Goal: Transaction & Acquisition: Purchase product/service

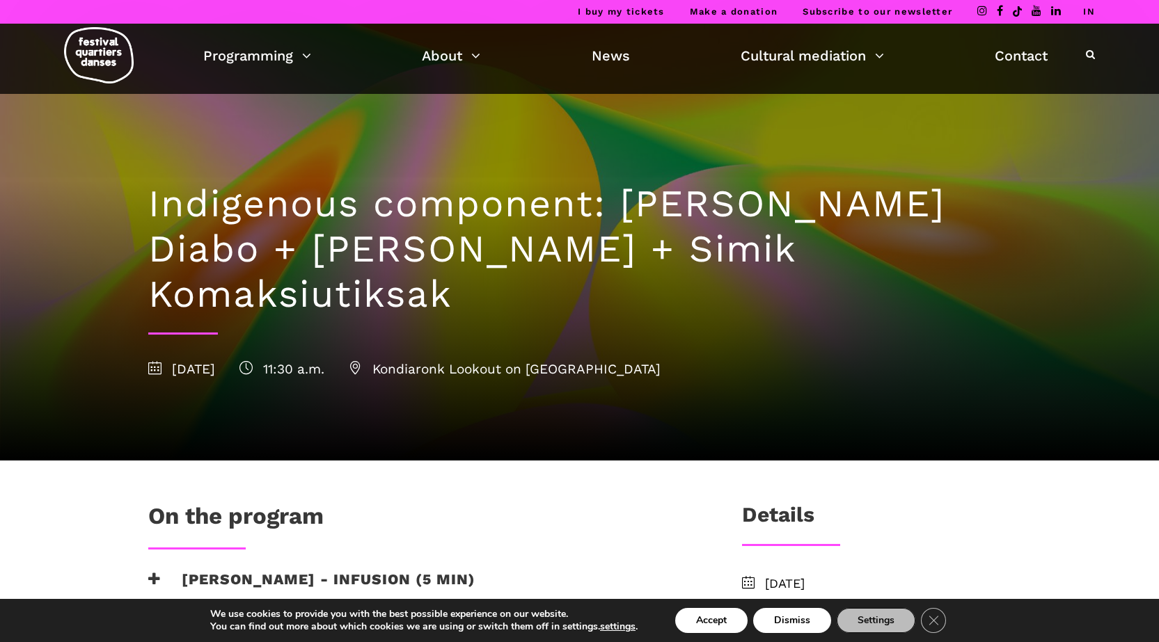
click at [868, 232] on h1 "Indigenous component: Marshall Kahente Diabo + Ryleigh Mayo + Simik Komaksiutik…" at bounding box center [579, 249] width 863 height 135
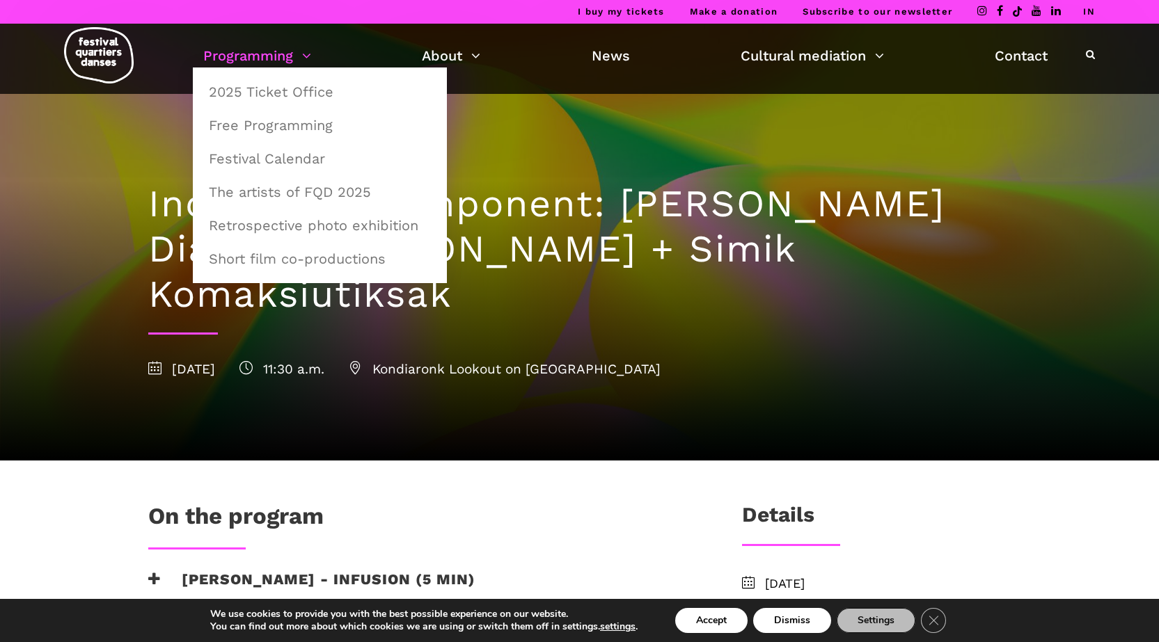
click at [305, 52] on link "Programming" at bounding box center [257, 56] width 108 height 24
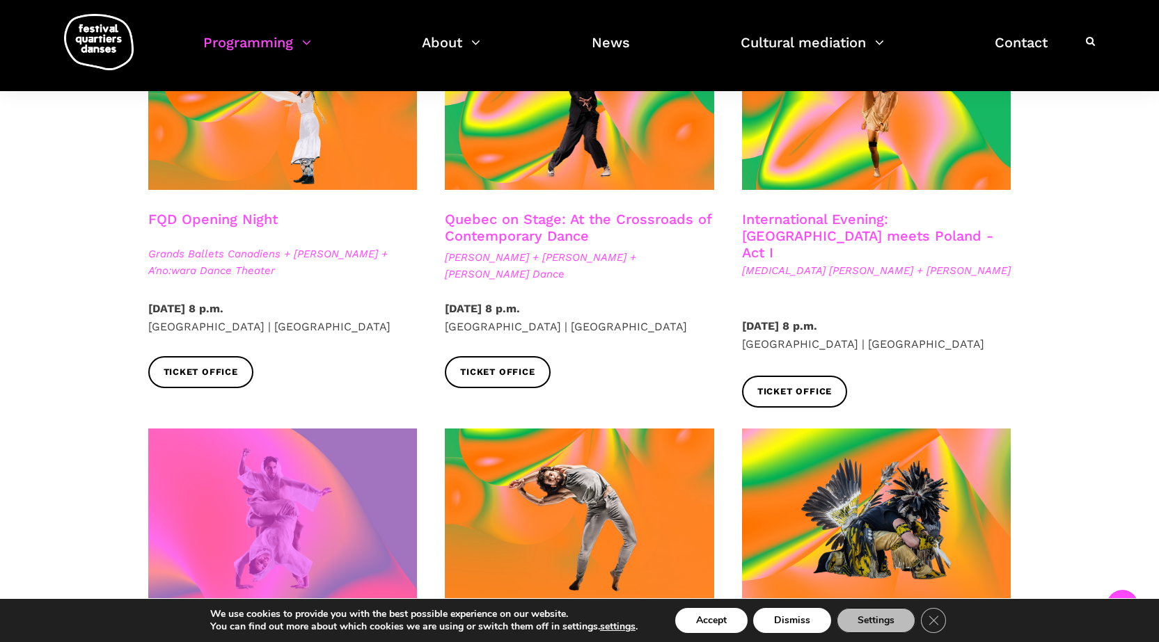
scroll to position [418, 0]
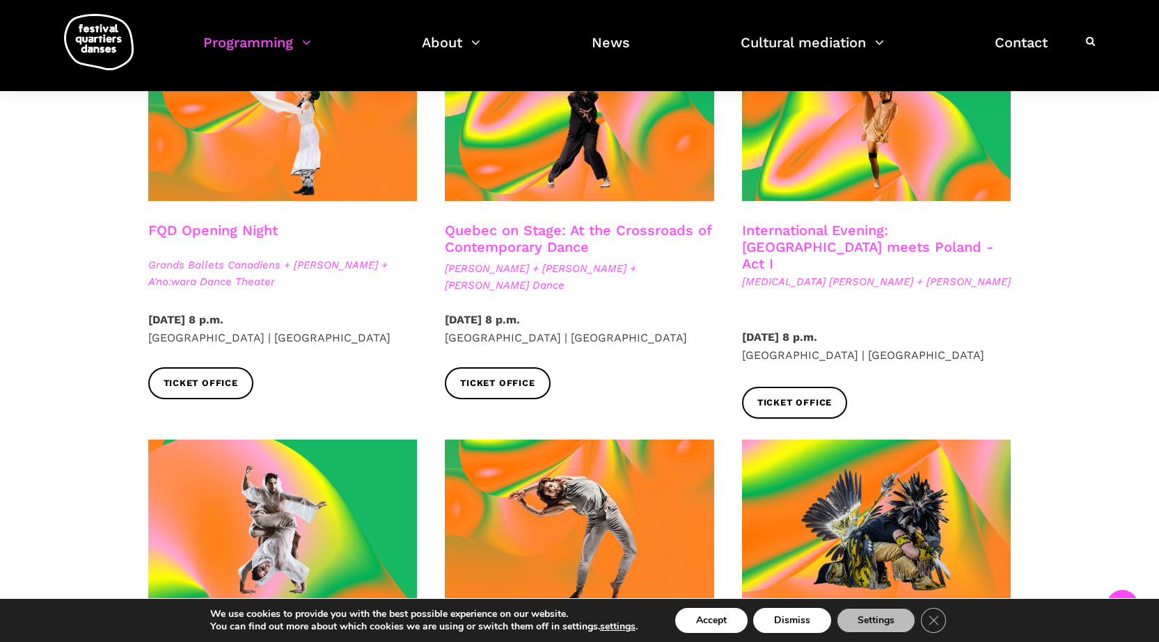
click at [850, 230] on font "International Evening: [GEOGRAPHIC_DATA] meets Poland - Act I" at bounding box center [867, 247] width 251 height 50
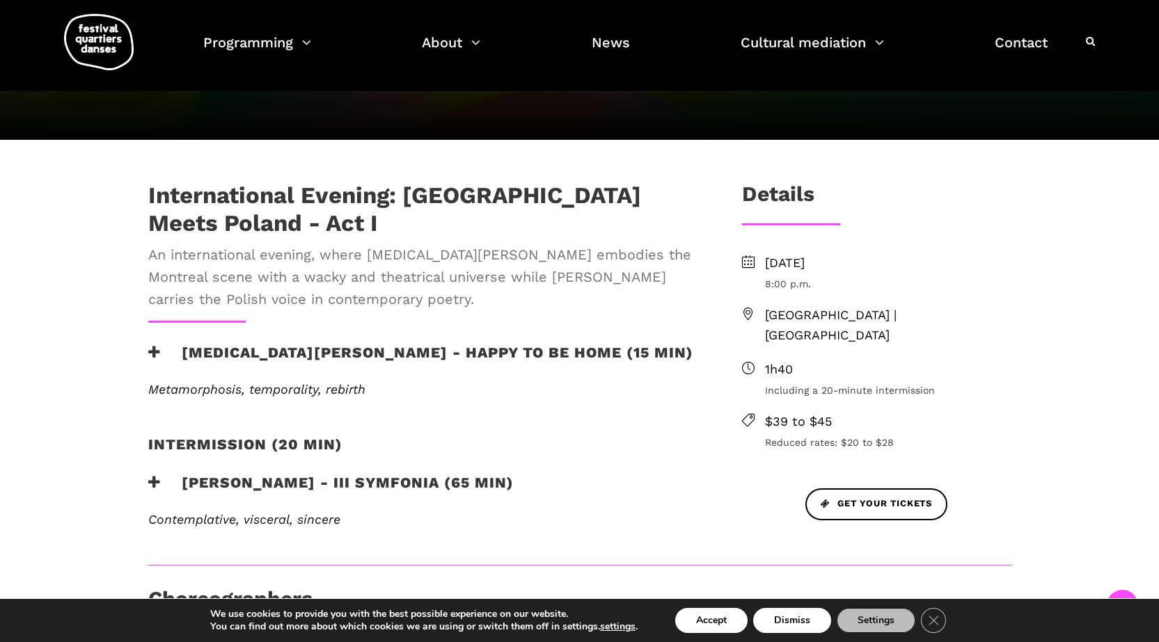
scroll to position [348, 0]
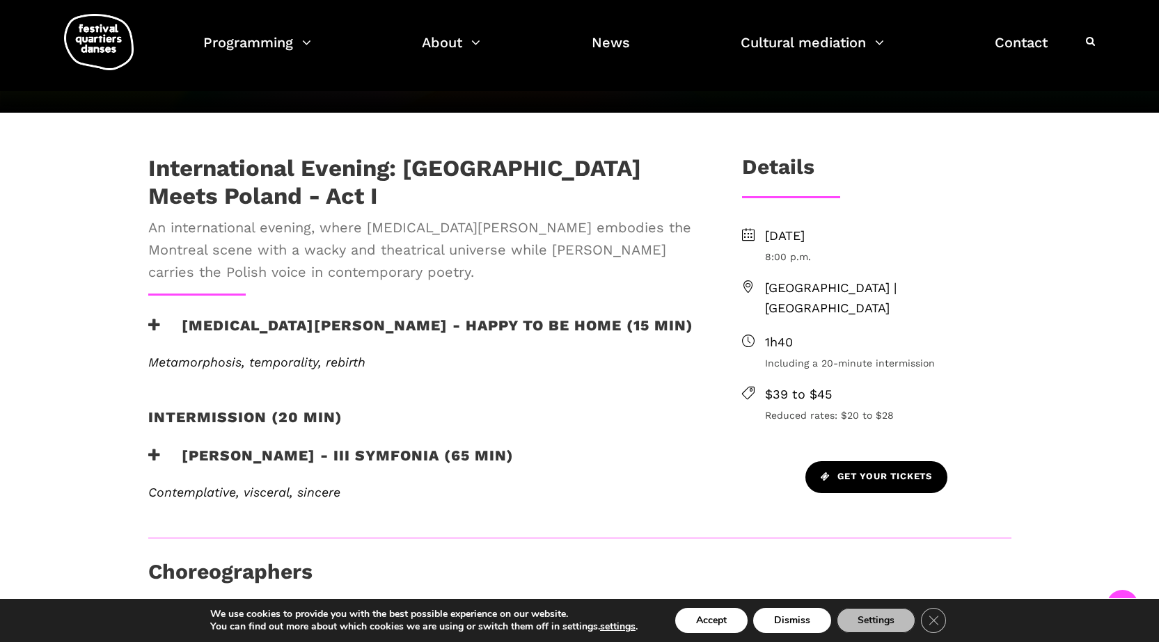
click at [885, 472] on font "Get your tickets" at bounding box center [884, 477] width 95 height 10
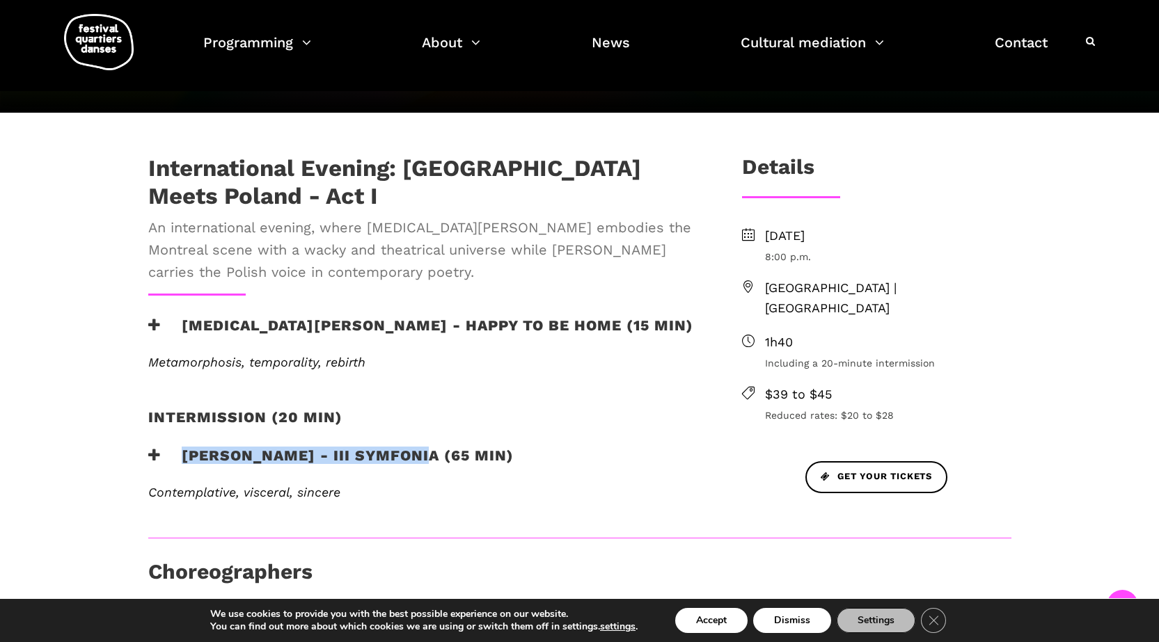
drag, startPoint x: 416, startPoint y: 407, endPoint x: 184, endPoint y: 417, distance: 232.6
click at [184, 447] on font "[PERSON_NAME] - III Symfonia (65 min)" at bounding box center [348, 455] width 332 height 17
